Goal: Transaction & Acquisition: Purchase product/service

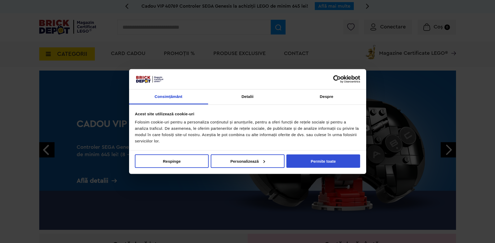
click at [318, 162] on button "Permite toate" at bounding box center [323, 160] width 74 height 13
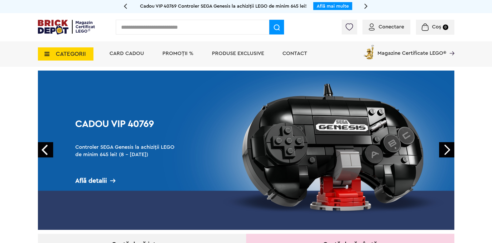
click at [441, 149] on link "Next" at bounding box center [446, 149] width 15 height 15
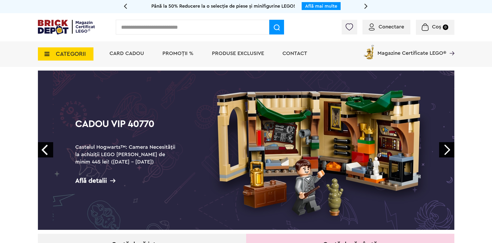
click at [442, 149] on link "Next" at bounding box center [446, 149] width 15 height 15
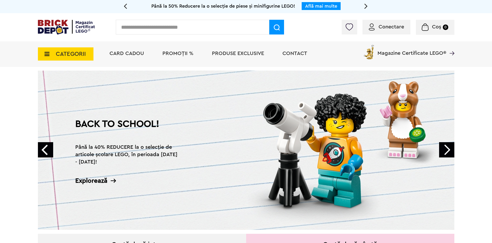
click at [442, 149] on link "Next" at bounding box center [446, 149] width 15 height 15
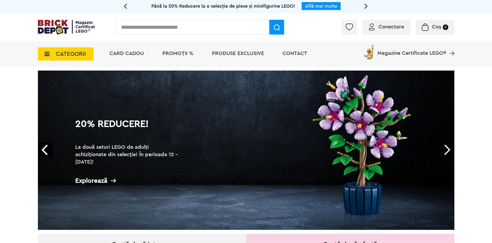
click at [442, 149] on link "Next" at bounding box center [446, 149] width 15 height 15
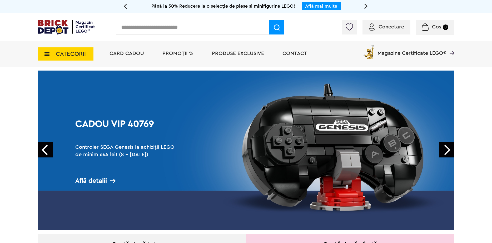
click at [442, 149] on link "Next" at bounding box center [446, 149] width 15 height 15
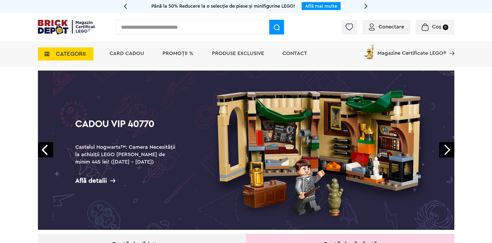
click at [442, 149] on link "Next" at bounding box center [446, 149] width 15 height 15
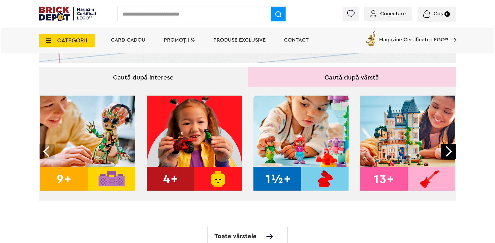
scroll to position [184, 0]
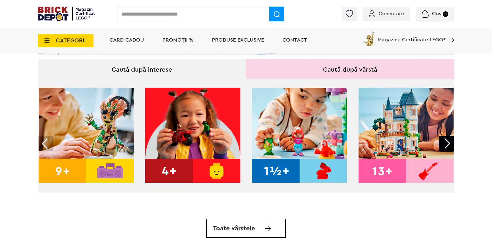
click at [68, 40] on span "CATEGORII" at bounding box center [71, 41] width 30 height 6
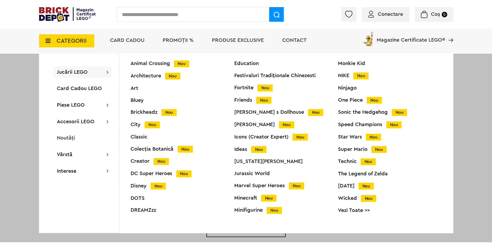
scroll to position [21, 0]
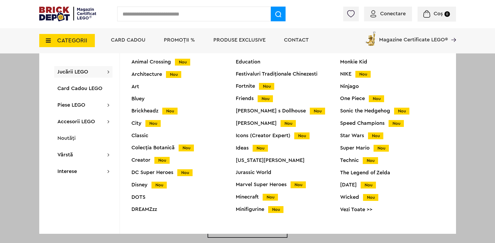
click at [345, 137] on div "Star Wars Nou" at bounding box center [392, 136] width 104 height 6
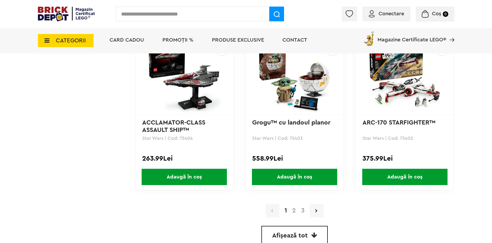
scroll to position [1475, 0]
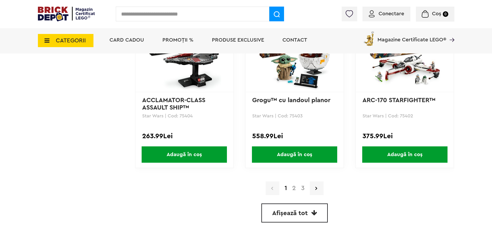
click at [304, 187] on link "3" at bounding box center [303, 188] width 9 height 6
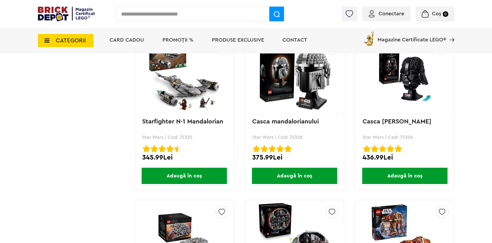
scroll to position [1277, 0]
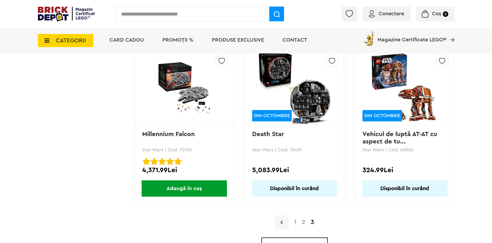
click at [301, 224] on link "2" at bounding box center [303, 222] width 9 height 6
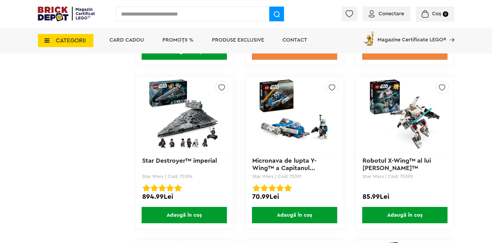
scroll to position [764, 0]
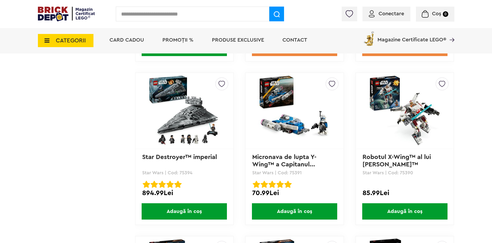
click at [161, 159] on link "Star Destroyer™ imperial" at bounding box center [179, 157] width 75 height 6
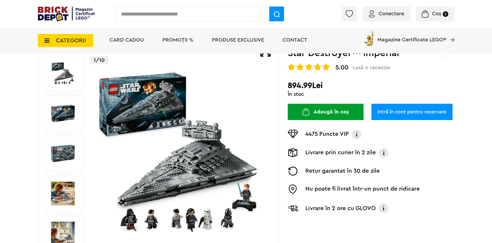
scroll to position [53, 0]
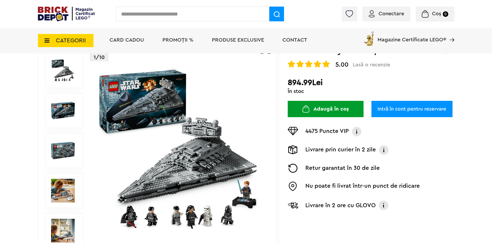
click at [73, 106] on img at bounding box center [63, 111] width 24 height 24
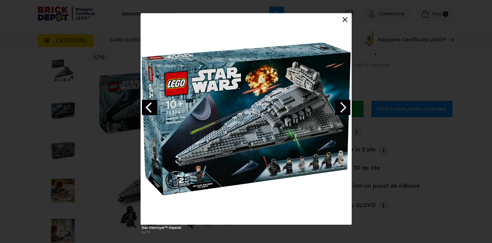
click at [343, 105] on link "Next image" at bounding box center [342, 107] width 15 height 15
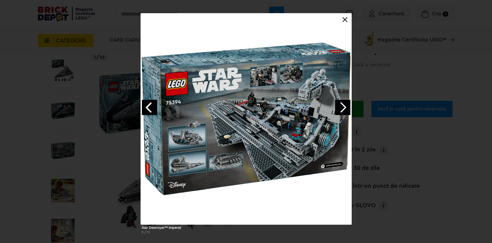
click at [343, 105] on link "Next image" at bounding box center [342, 107] width 15 height 15
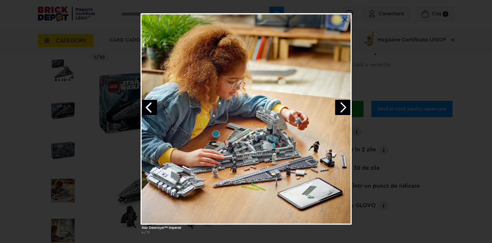
click at [343, 105] on link "Next image" at bounding box center [342, 107] width 15 height 15
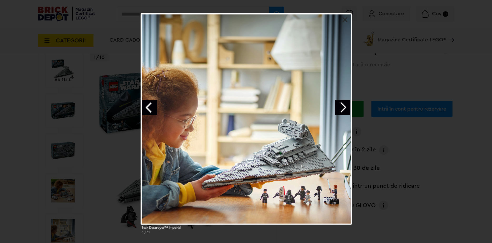
click at [348, 15] on div at bounding box center [246, 118] width 211 height 211
click at [347, 16] on div at bounding box center [246, 118] width 211 height 211
click at [347, 19] on link at bounding box center [345, 19] width 5 height 5
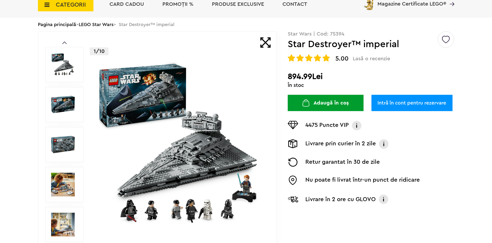
scroll to position [0, 0]
